Goal: Information Seeking & Learning: Learn about a topic

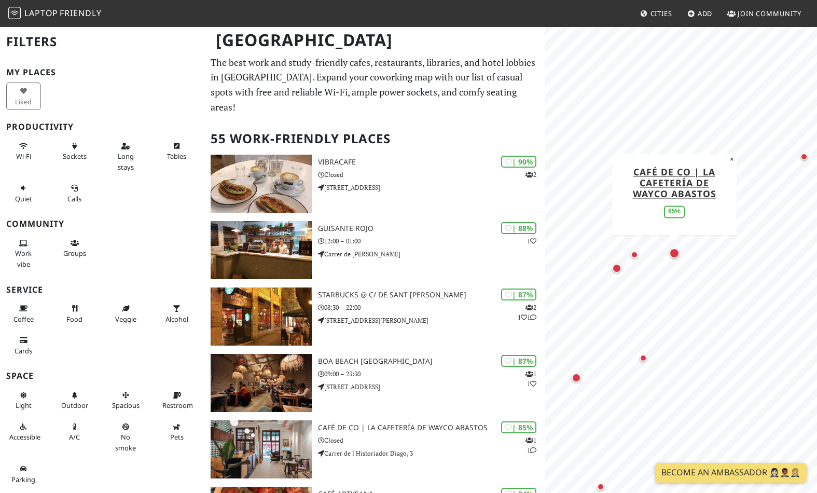
click at [675, 251] on div "Map marker" at bounding box center [674, 253] width 10 height 10
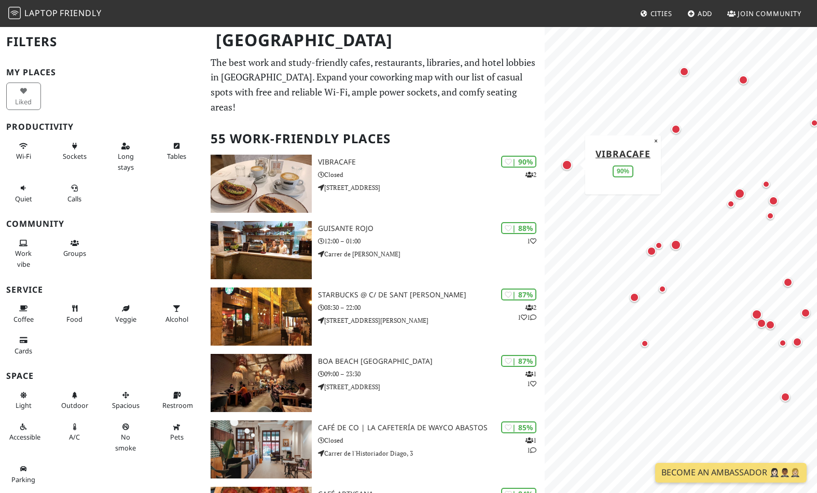
click at [566, 165] on div "Map marker" at bounding box center [567, 165] width 10 height 10
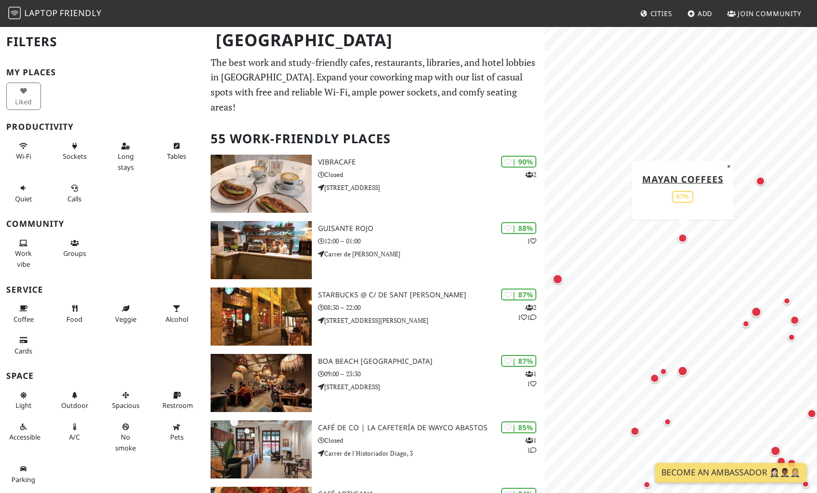
click at [682, 236] on div "Map marker" at bounding box center [682, 238] width 9 height 9
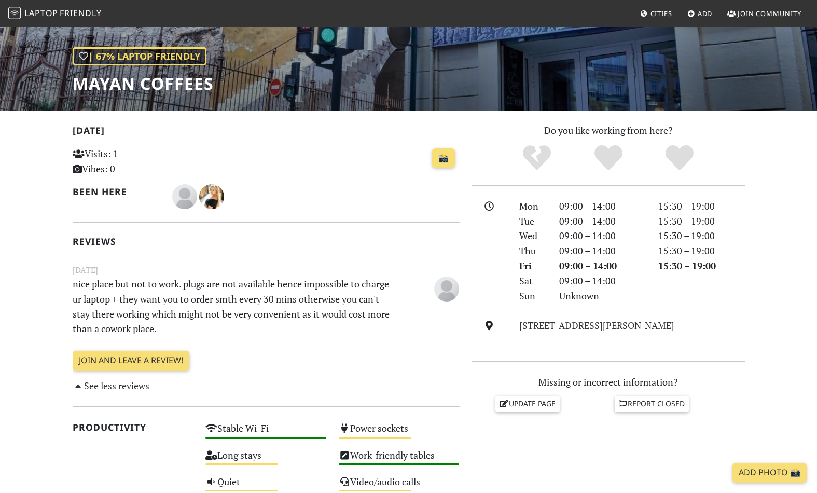
scroll to position [133, 0]
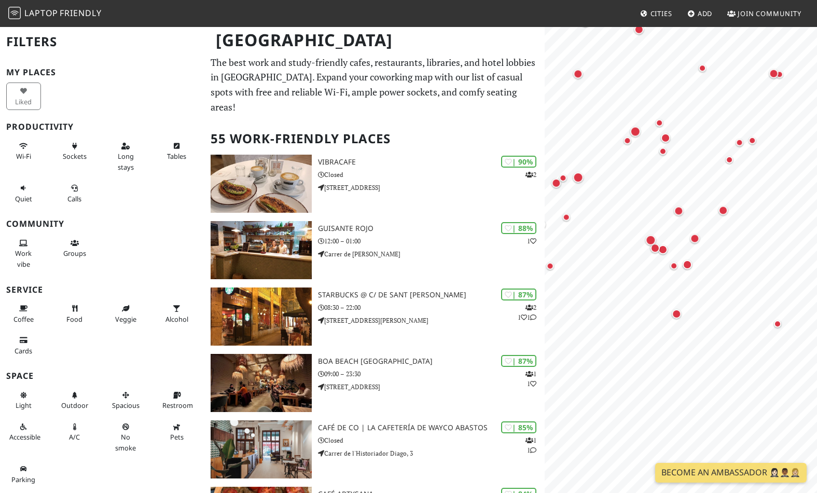
click at [817, 175] on html "Laptop Friendly Cities Add Join Community Valencia Filters My Places Liked Prod…" at bounding box center [408, 246] width 817 height 493
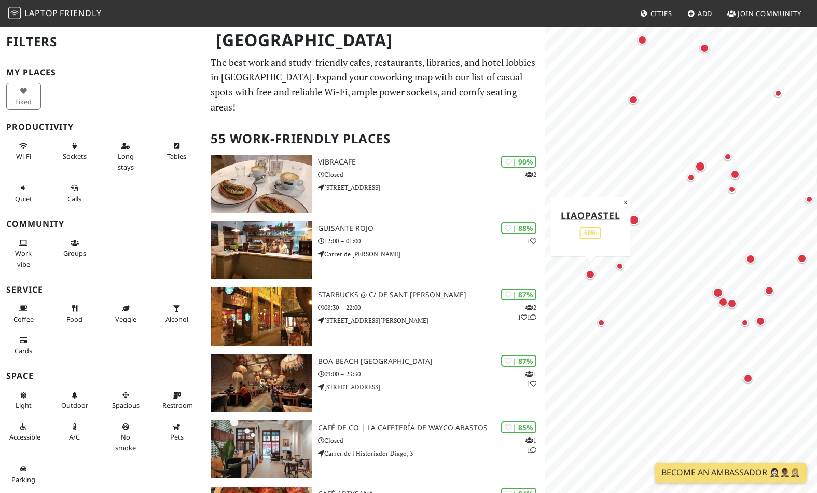
click at [591, 272] on div "Map marker" at bounding box center [590, 274] width 9 height 9
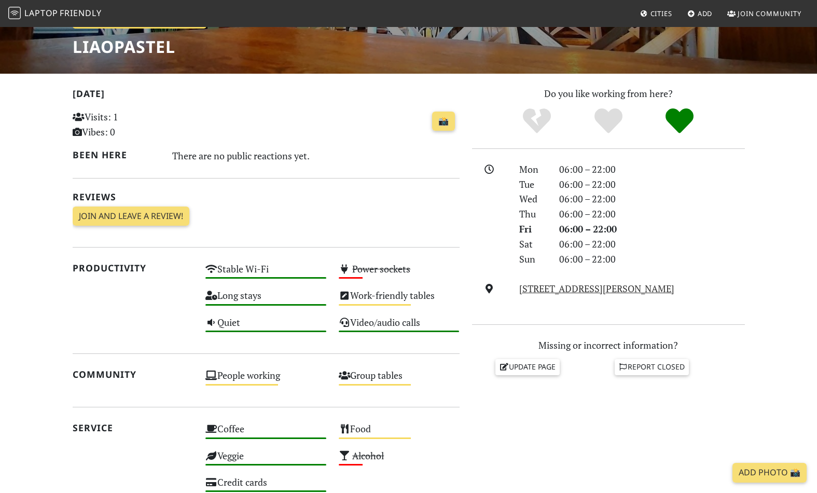
scroll to position [160, 0]
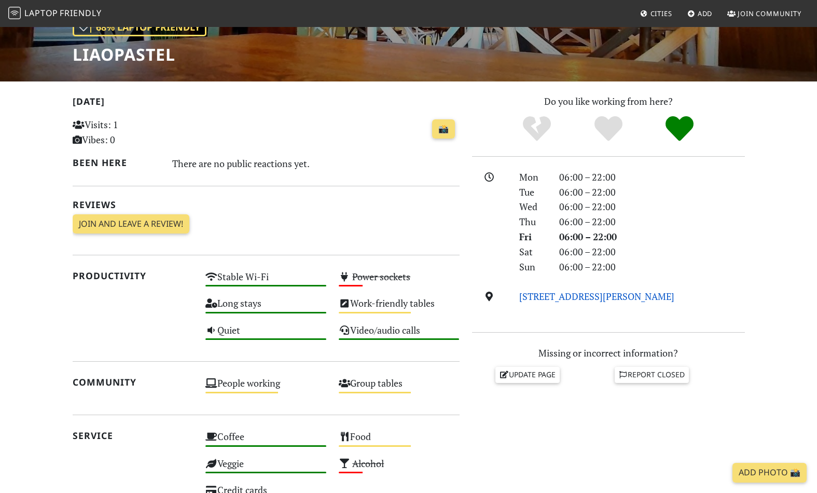
click at [599, 294] on link "Avinguda de Pérez Galdós, 20, 46007, Valencia" at bounding box center [596, 296] width 155 height 12
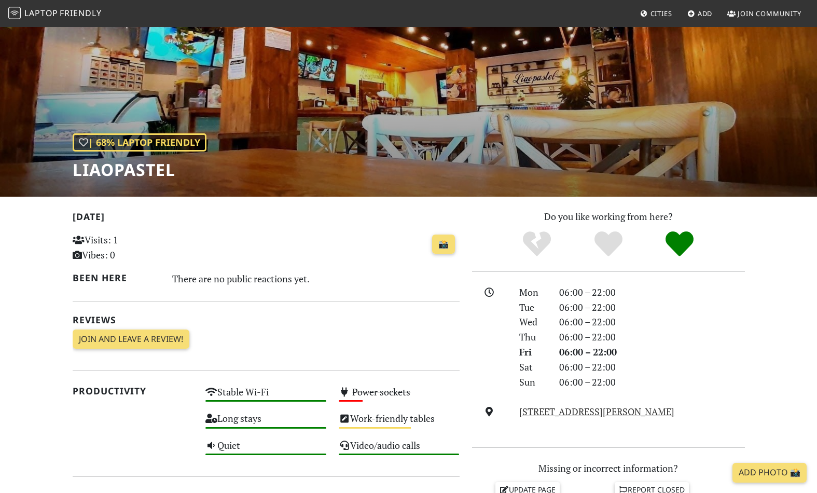
scroll to position [0, 0]
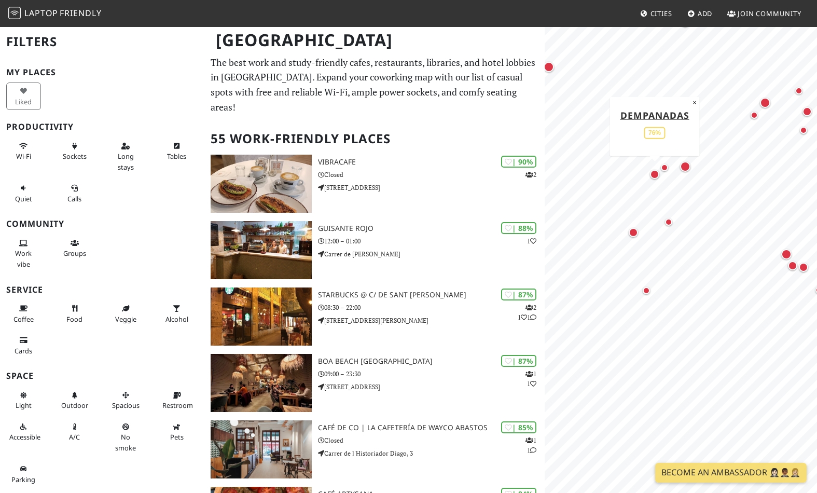
click at [655, 173] on div "Map marker" at bounding box center [654, 174] width 9 height 9
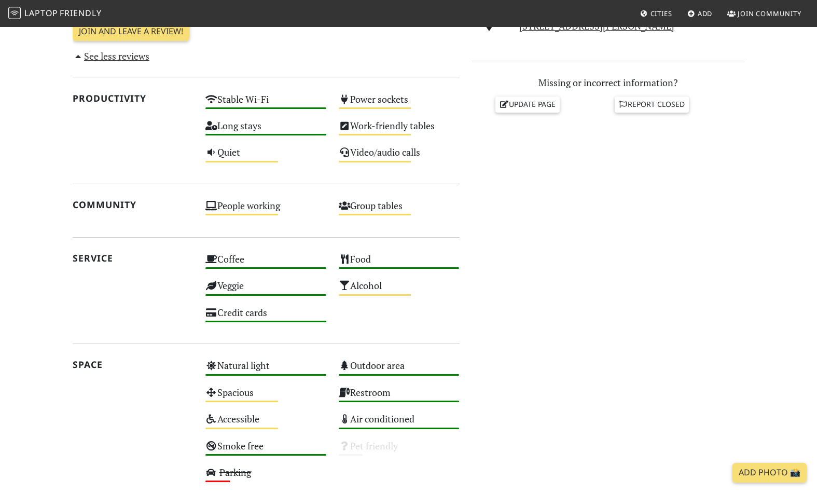
scroll to position [432, 0]
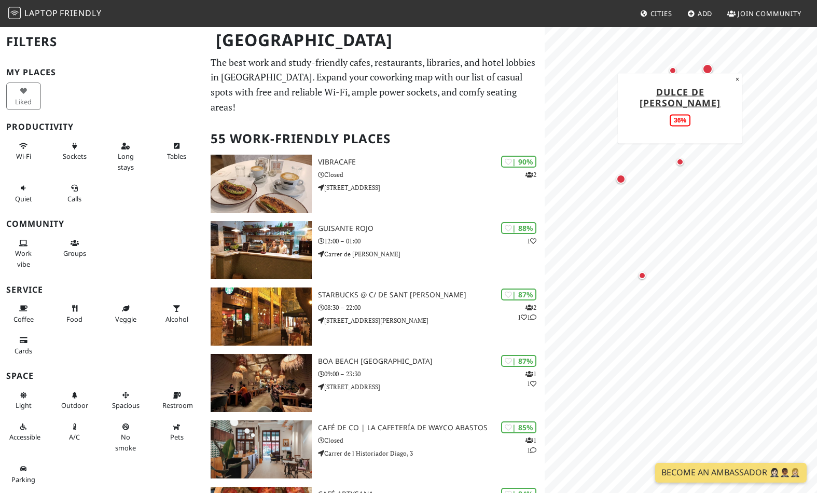
click at [680, 161] on div "Map marker" at bounding box center [680, 161] width 7 height 7
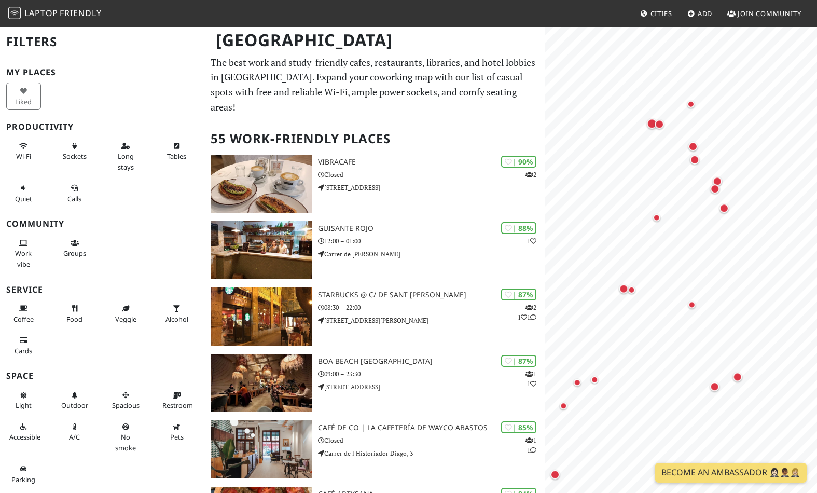
click at [754, 21] on body "Laptop Friendly Cities Add Join Community Valencia Filters My Places Liked Prod…" at bounding box center [408, 246] width 817 height 493
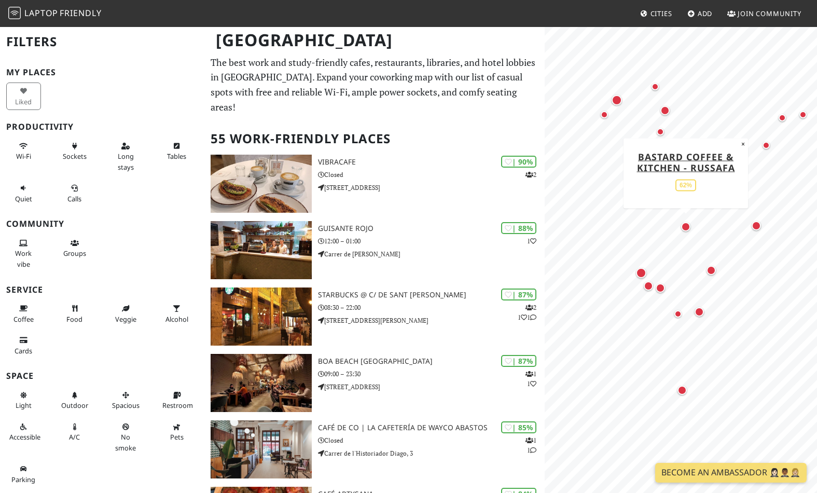
click at [686, 224] on div "Map marker" at bounding box center [685, 226] width 9 height 9
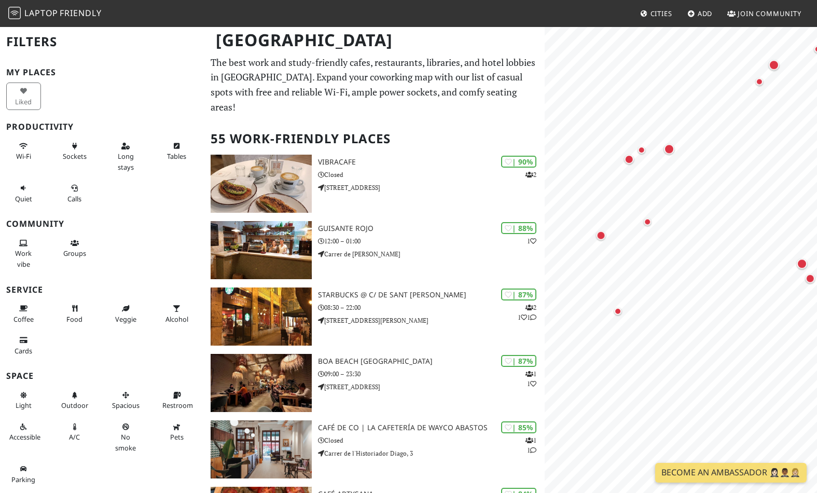
click at [618, 309] on div "Map marker" at bounding box center [617, 311] width 7 height 7
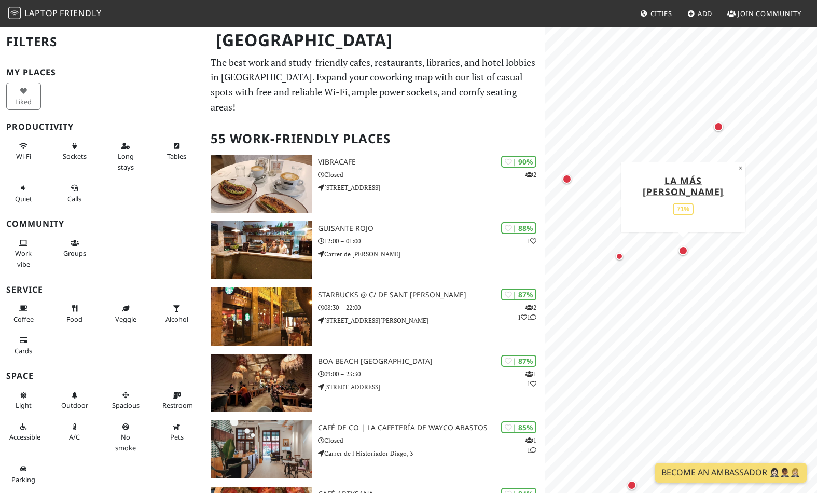
click at [682, 248] on div "Map marker" at bounding box center [683, 250] width 9 height 9
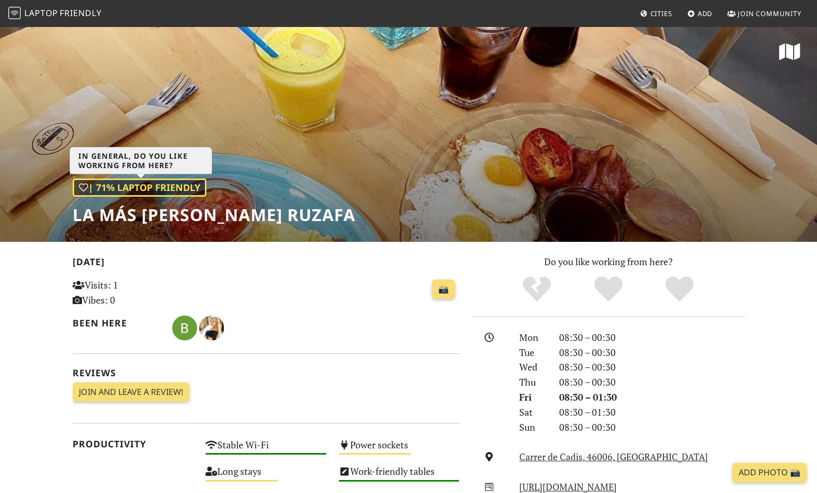
click at [160, 187] on div "| 71% Laptop Friendly" at bounding box center [140, 188] width 134 height 18
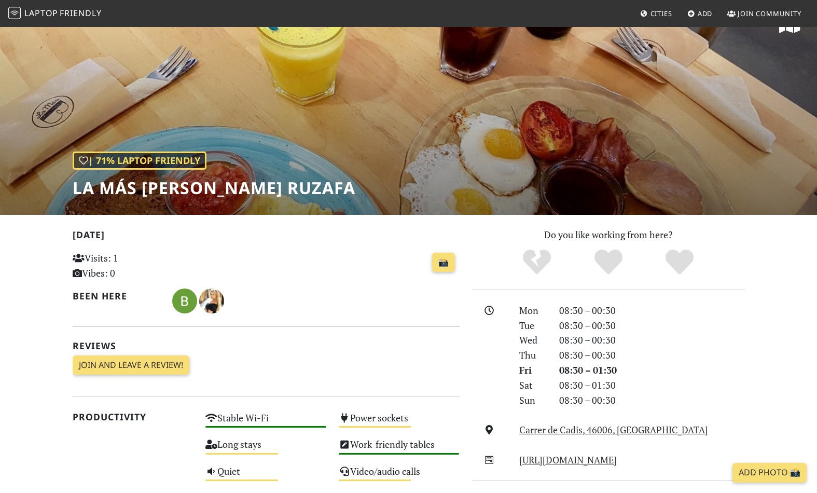
scroll to position [33, 0]
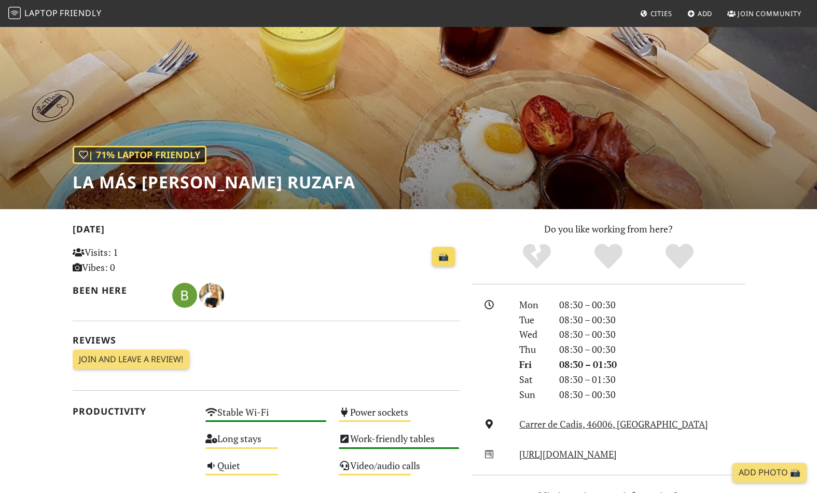
click at [445, 256] on link "📸" at bounding box center [443, 257] width 23 height 20
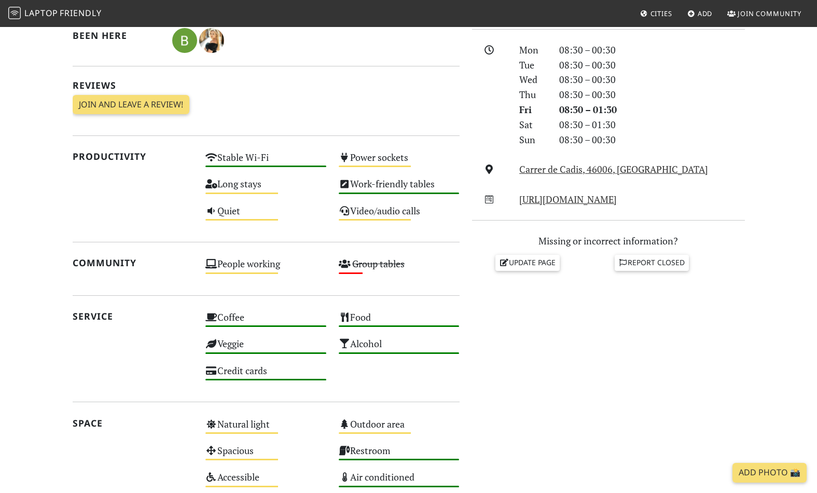
scroll to position [291, 0]
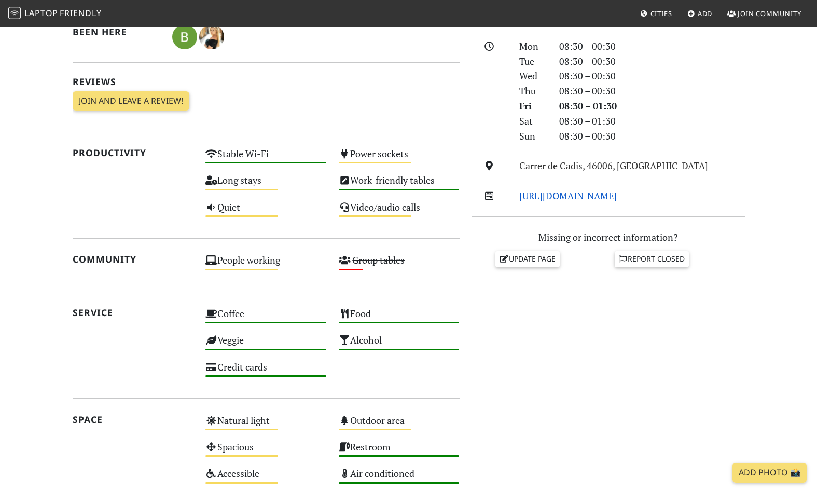
click at [584, 197] on link "http://www.lamasbonita.es/" at bounding box center [568, 195] width 98 height 12
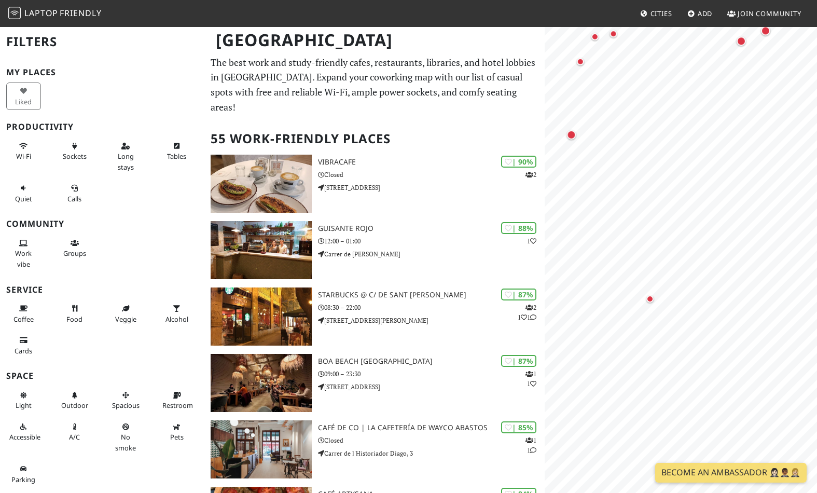
click at [817, 276] on html "Laptop Friendly Cities Add Join Community [GEOGRAPHIC_DATA] Filters My Places L…" at bounding box center [408, 246] width 817 height 493
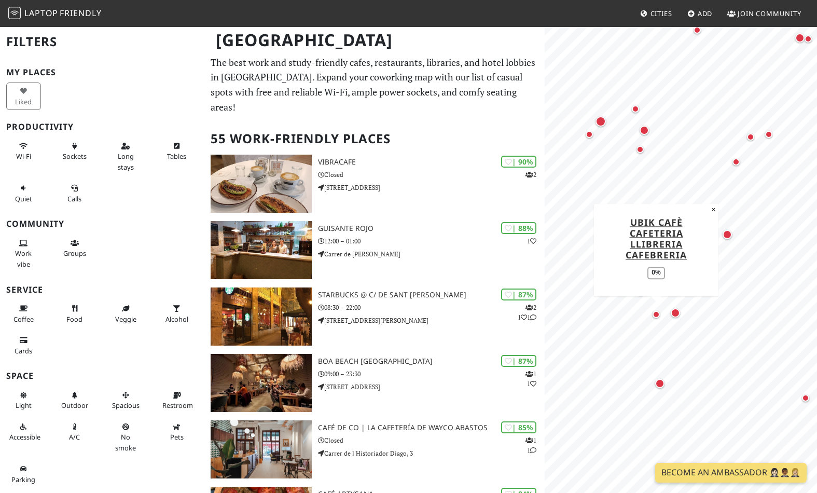
click at [656, 313] on div "Map marker" at bounding box center [656, 314] width 7 height 7
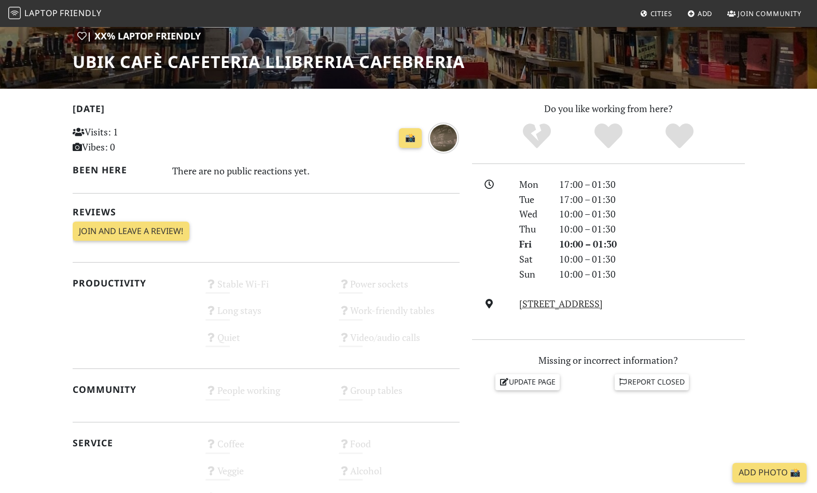
scroll to position [120, 0]
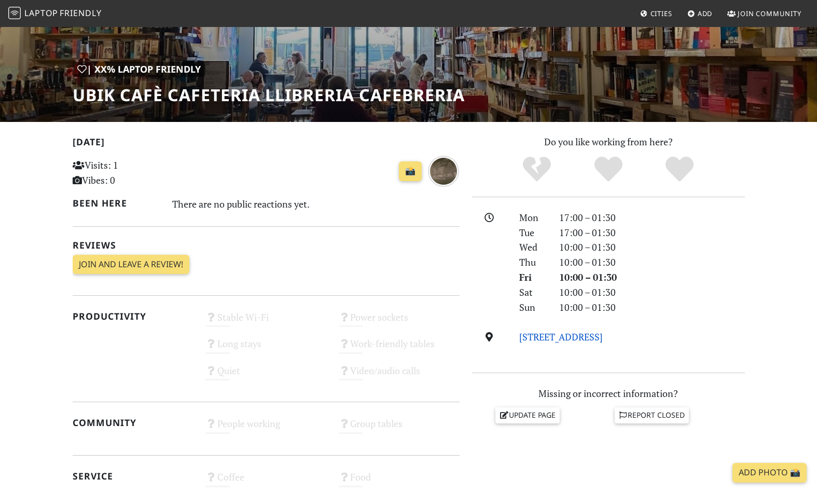
click at [603, 335] on link "[STREET_ADDRESS]" at bounding box center [561, 337] width 84 height 12
